Goal: Find contact information: Find contact information

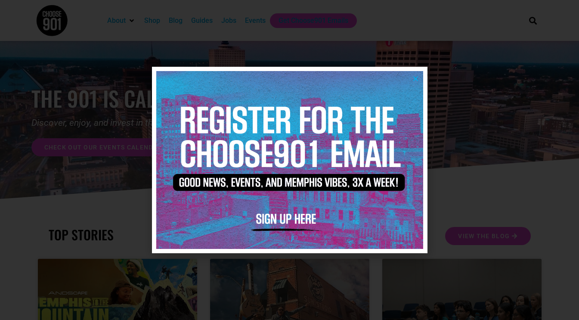
click at [415, 79] on icon "Close" at bounding box center [415, 78] width 6 height 6
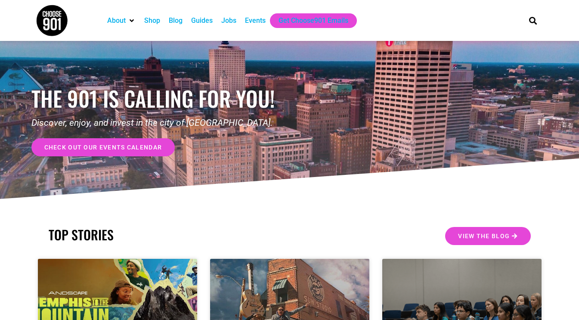
click at [174, 15] on div "Blog" at bounding box center [176, 20] width 14 height 10
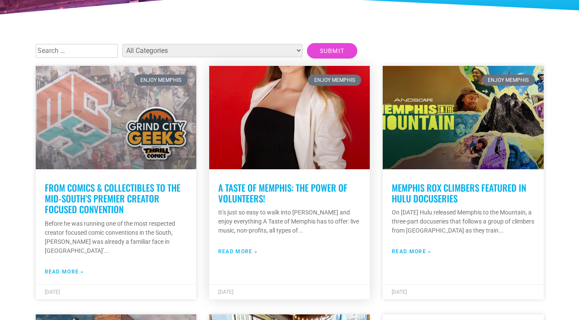
scroll to position [196, 0]
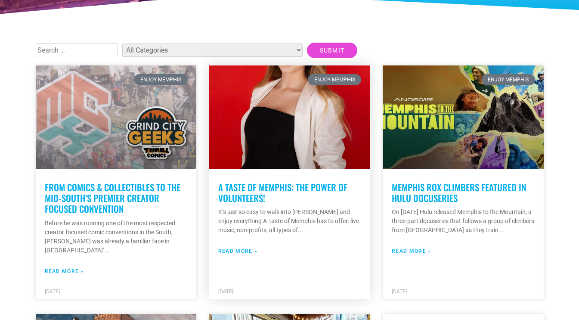
click at [237, 188] on link "A Taste of Memphis: the power of volunteers!" at bounding box center [282, 192] width 129 height 24
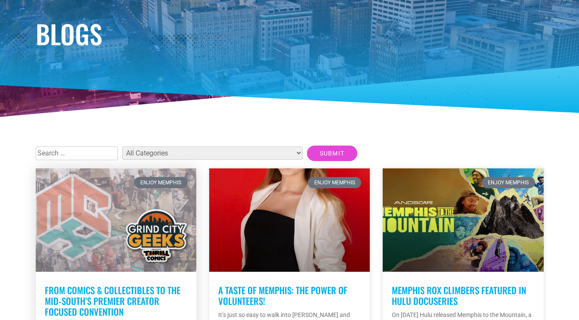
scroll to position [88, 0]
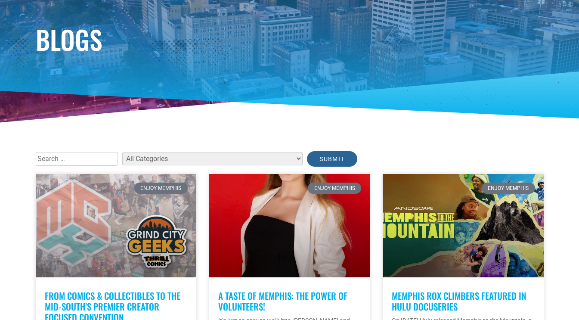
click at [307, 154] on input "Submit" at bounding box center [332, 158] width 51 height 15
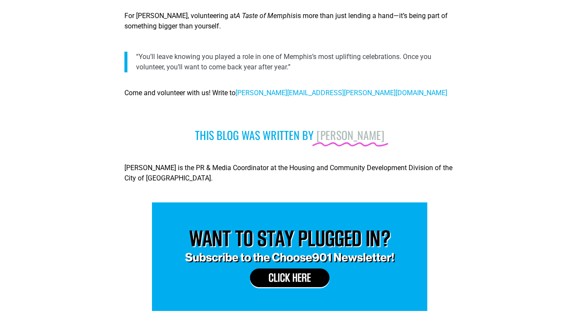
scroll to position [1110, 0]
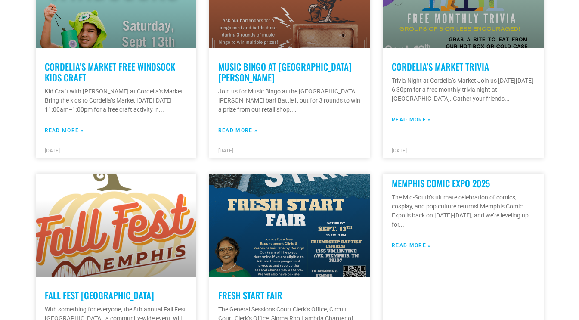
scroll to position [595, 0]
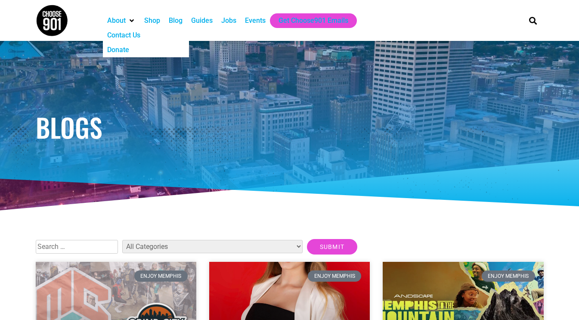
click at [130, 35] on div "Contact Us" at bounding box center [123, 35] width 33 height 10
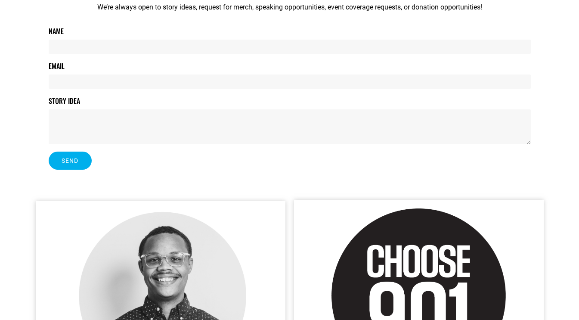
scroll to position [176, 0]
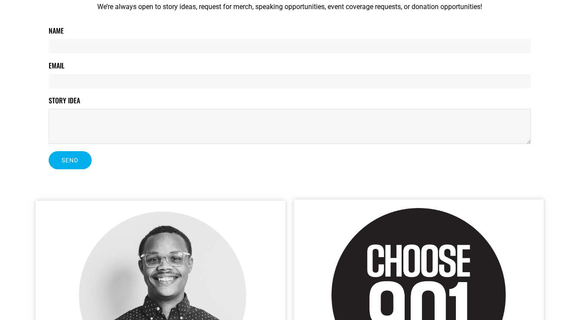
click at [148, 126] on textarea "Story Idea" at bounding box center [290, 126] width 482 height 35
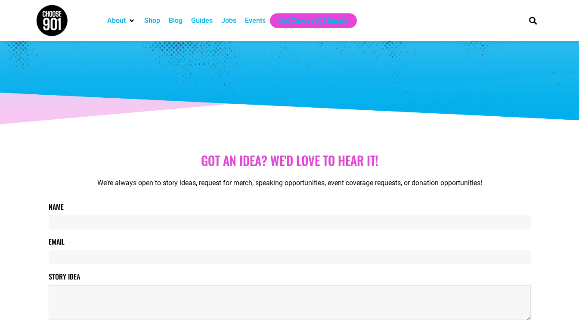
scroll to position [0, 0]
